Goal: Book appointment/travel/reservation

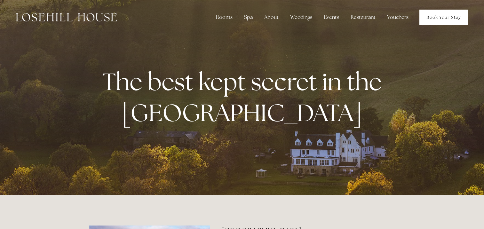
click at [431, 18] on link "Book Your Stay" at bounding box center [444, 17] width 49 height 15
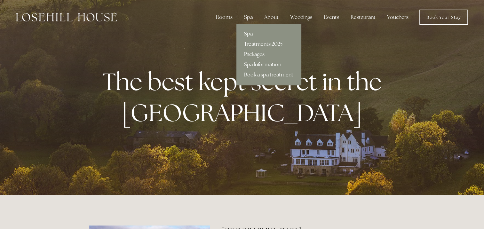
click at [256, 44] on link "Treatments 2025" at bounding box center [269, 44] width 65 height 10
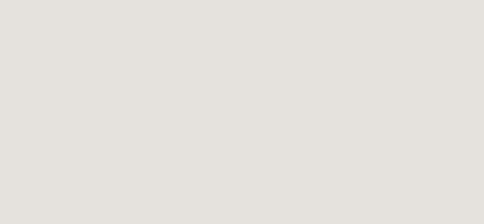
scroll to position [355, 0]
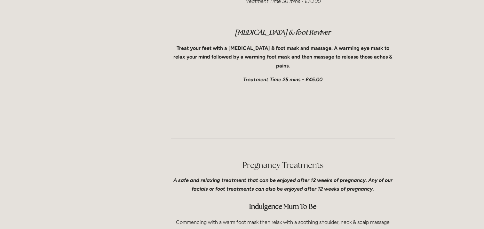
scroll to position [1697, 0]
